Goal: Task Accomplishment & Management: Manage account settings

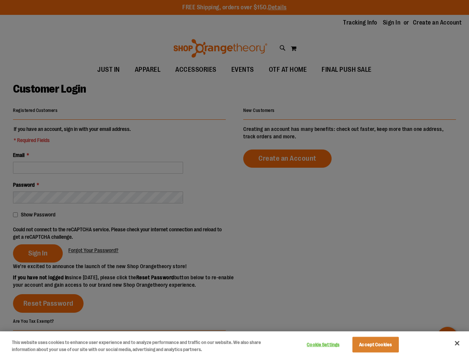
click at [235, 178] on div at bounding box center [234, 178] width 469 height 357
click at [333, 345] on button "Cookie Settings" at bounding box center [323, 344] width 46 height 15
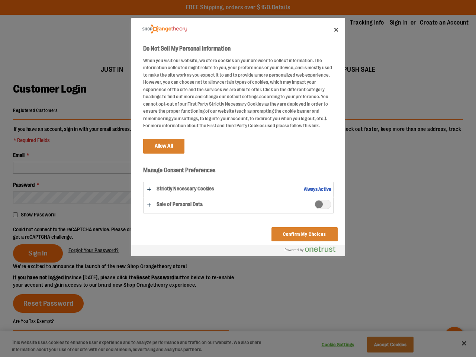
click at [385, 345] on div at bounding box center [238, 178] width 476 height 357
click at [458, 343] on div at bounding box center [238, 178] width 476 height 357
click at [121, 233] on div at bounding box center [238, 178] width 476 height 357
